Goal: Complete application form

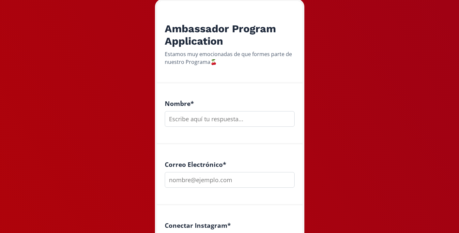
scroll to position [111, 0]
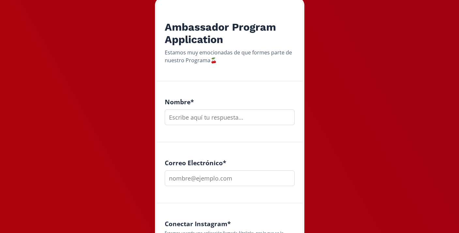
click at [187, 118] on input "text" at bounding box center [230, 118] width 130 height 16
type input "[PERSON_NAME]"
click at [192, 182] on input "email" at bounding box center [230, 179] width 130 height 16
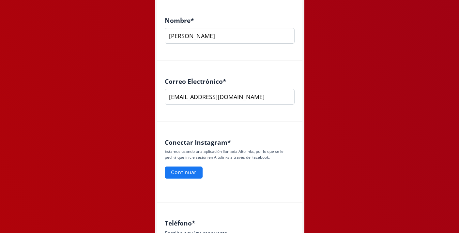
scroll to position [193, 0]
type input "[EMAIL_ADDRESS][DOMAIN_NAME]"
click at [190, 172] on button "Continuar" at bounding box center [184, 173] width 40 height 14
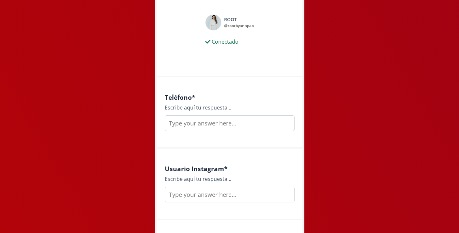
scroll to position [342, 0]
click at [250, 120] on input "text" at bounding box center [230, 123] width 130 height 16
type input "4422192978"
click at [236, 194] on input "text" at bounding box center [230, 194] width 130 height 16
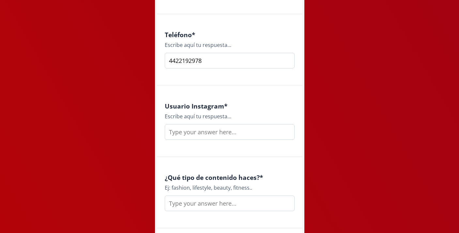
scroll to position [406, 0]
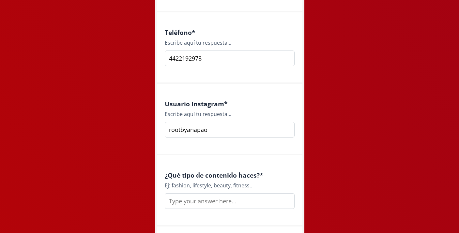
type input "rootbyanapao"
click at [256, 201] on input "text" at bounding box center [230, 202] width 130 height 16
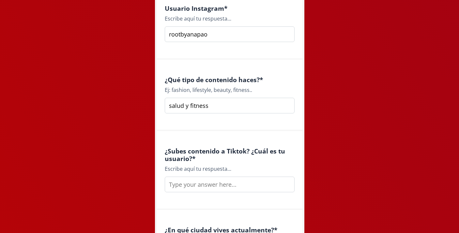
scroll to position [502, 0]
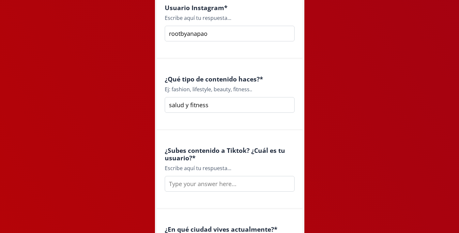
type input "salud y fitness"
click at [242, 184] on input "text" at bounding box center [230, 184] width 130 height 16
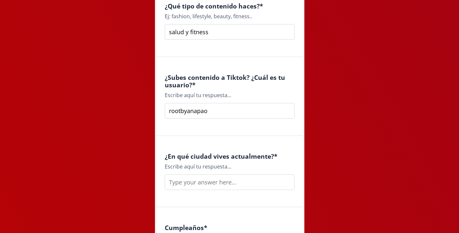
scroll to position [576, 0]
type input "rootbyanapao"
click at [239, 185] on input "text" at bounding box center [230, 182] width 130 height 16
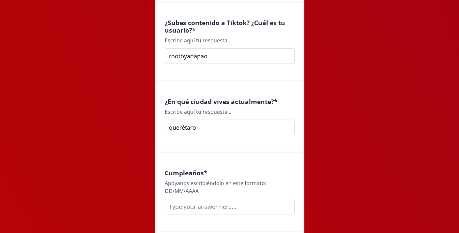
scroll to position [636, 0]
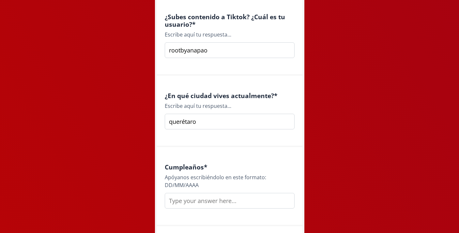
type input "querétaro"
click at [227, 209] on div "Cumpleaños * [PERSON_NAME] escribiéndolo en este formato: DD/MM/AAAA" at bounding box center [230, 186] width 146 height 79
click at [227, 206] on input "text" at bounding box center [230, 201] width 130 height 16
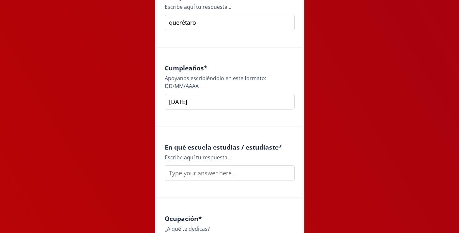
scroll to position [738, 0]
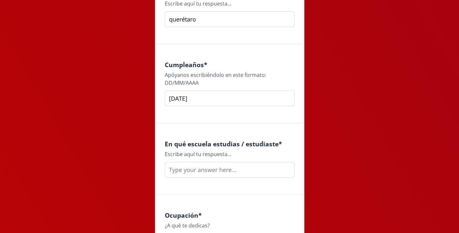
type input "[DATE]"
click at [226, 174] on input "text" at bounding box center [230, 170] width 130 height 16
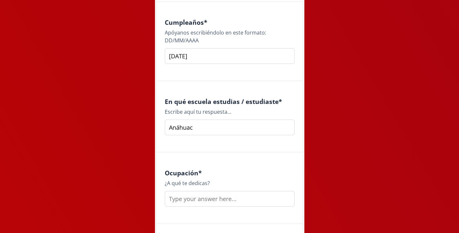
scroll to position [781, 0]
type input "Anáhuac"
click at [218, 202] on input "text" at bounding box center [230, 199] width 130 height 16
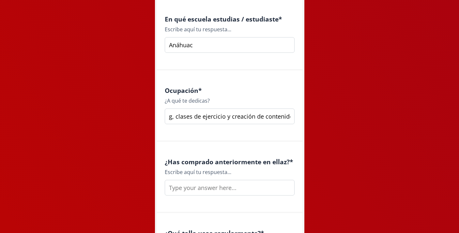
scroll to position [867, 0]
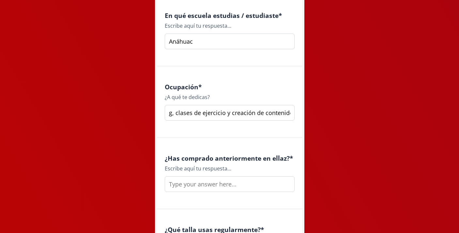
type input "coaching, clases de ejercicio y creación de contenido"
click at [220, 194] on div "¿Has comprado anteriormente en ellaz? * Escribe aquí tu respuesta..." at bounding box center [230, 174] width 146 height 72
click at [220, 188] on input "text" at bounding box center [230, 185] width 130 height 16
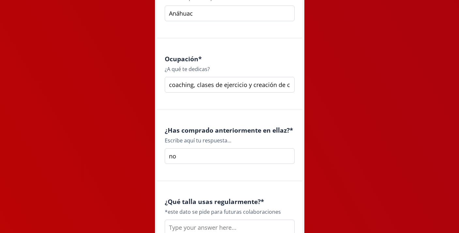
scroll to position [902, 0]
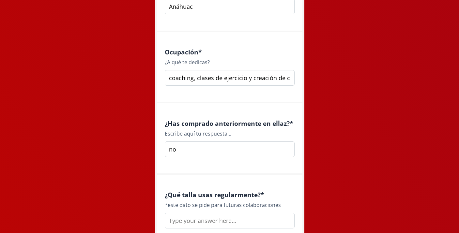
type input "no"
click at [209, 218] on input "text" at bounding box center [230, 221] width 130 height 16
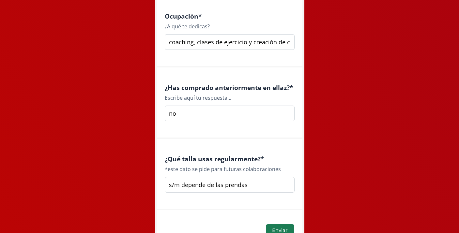
scroll to position [980, 0]
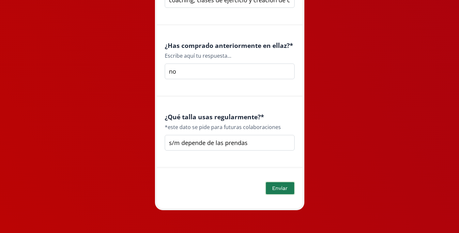
type input "s/m depende de las prendas"
click at [274, 190] on button "Enviar" at bounding box center [280, 189] width 30 height 14
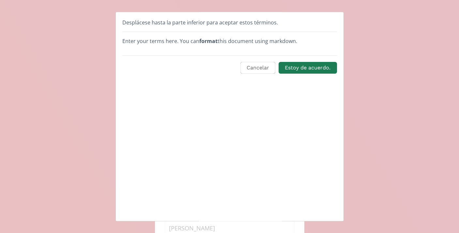
scroll to position [0, 0]
click at [308, 63] on button "Estoy de acuerdo." at bounding box center [308, 68] width 60 height 14
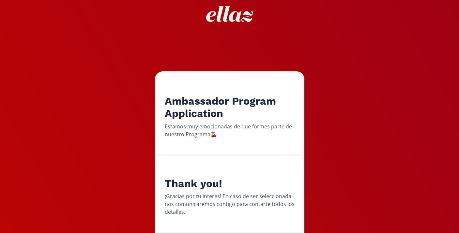
scroll to position [71, 0]
